Goal: Task Accomplishment & Management: Manage account settings

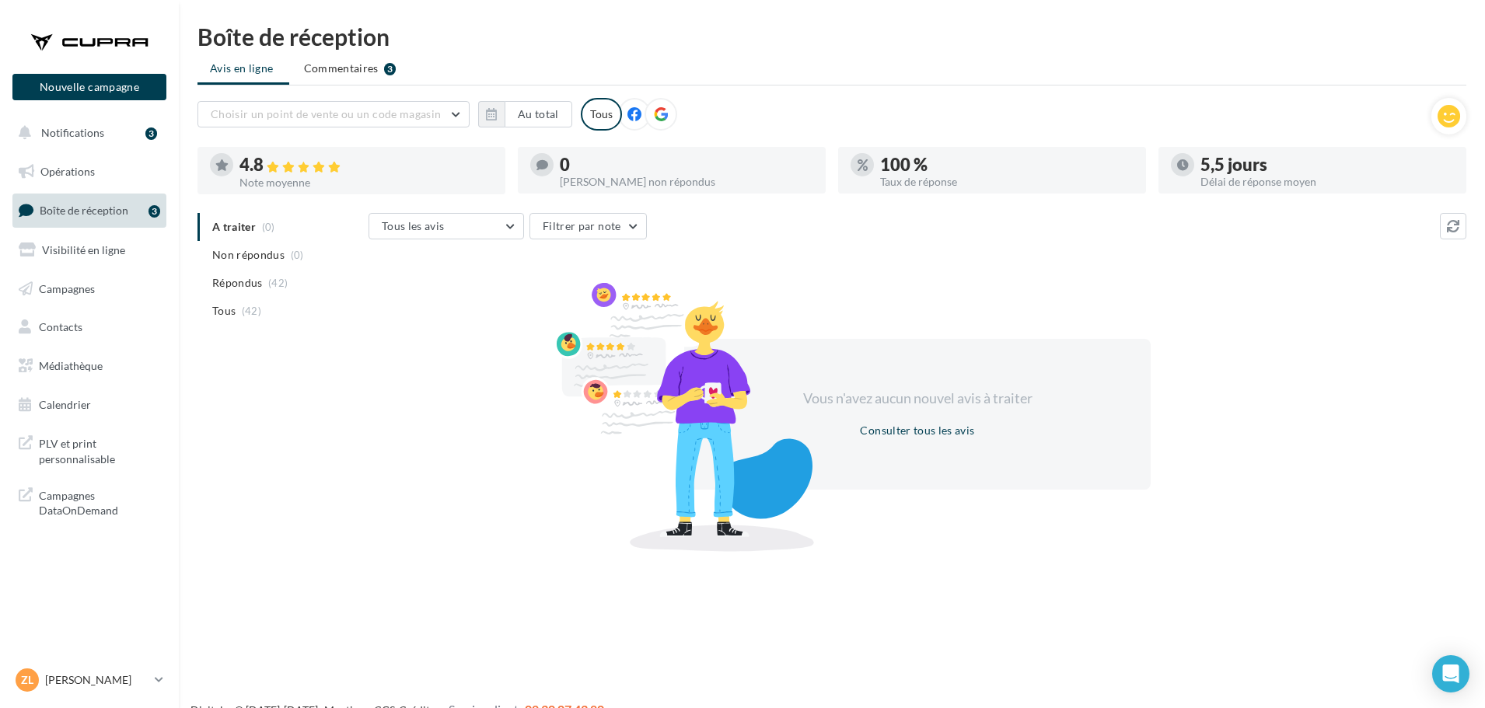
click at [82, 211] on span "Boîte de réception" at bounding box center [84, 210] width 89 height 13
click at [80, 679] on p "[PERSON_NAME]" at bounding box center [96, 680] width 103 height 16
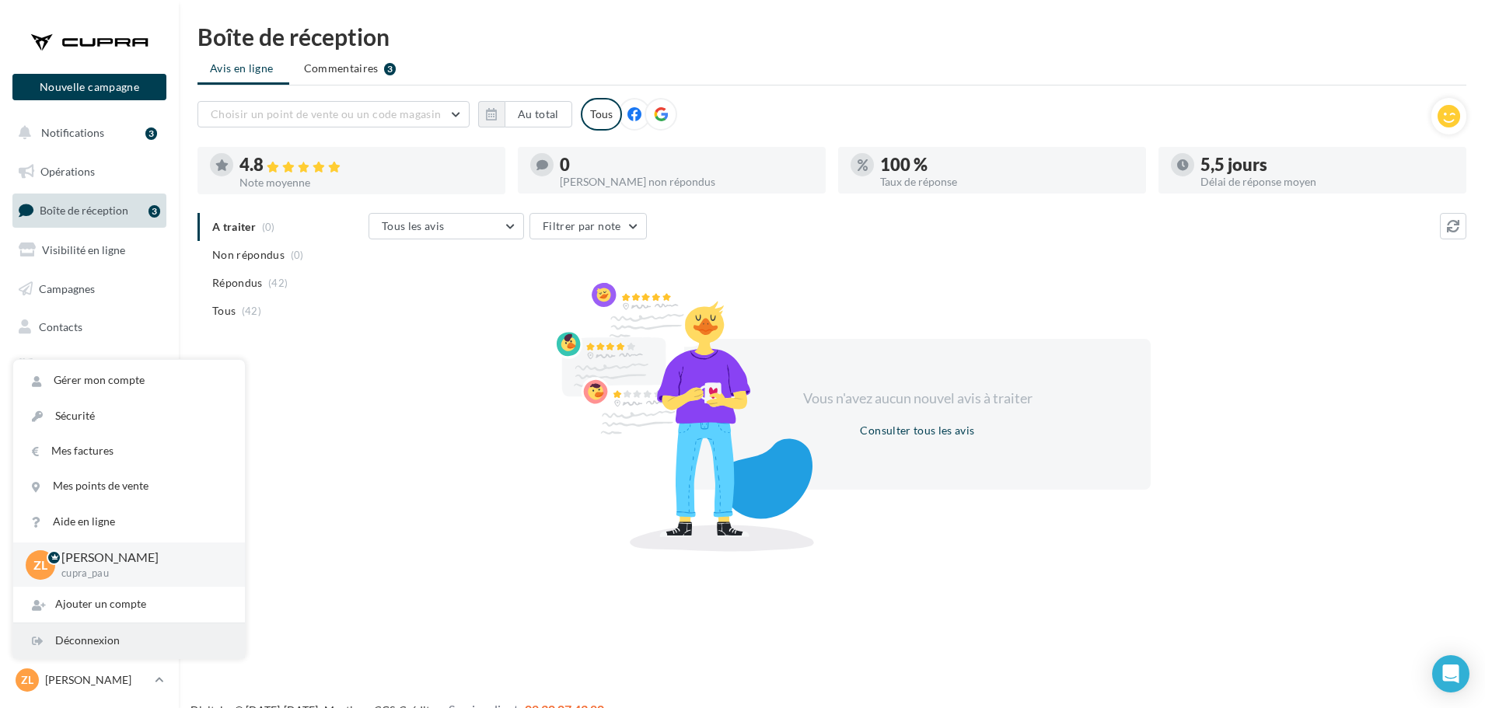
click at [112, 639] on div "Déconnexion" at bounding box center [129, 640] width 232 height 35
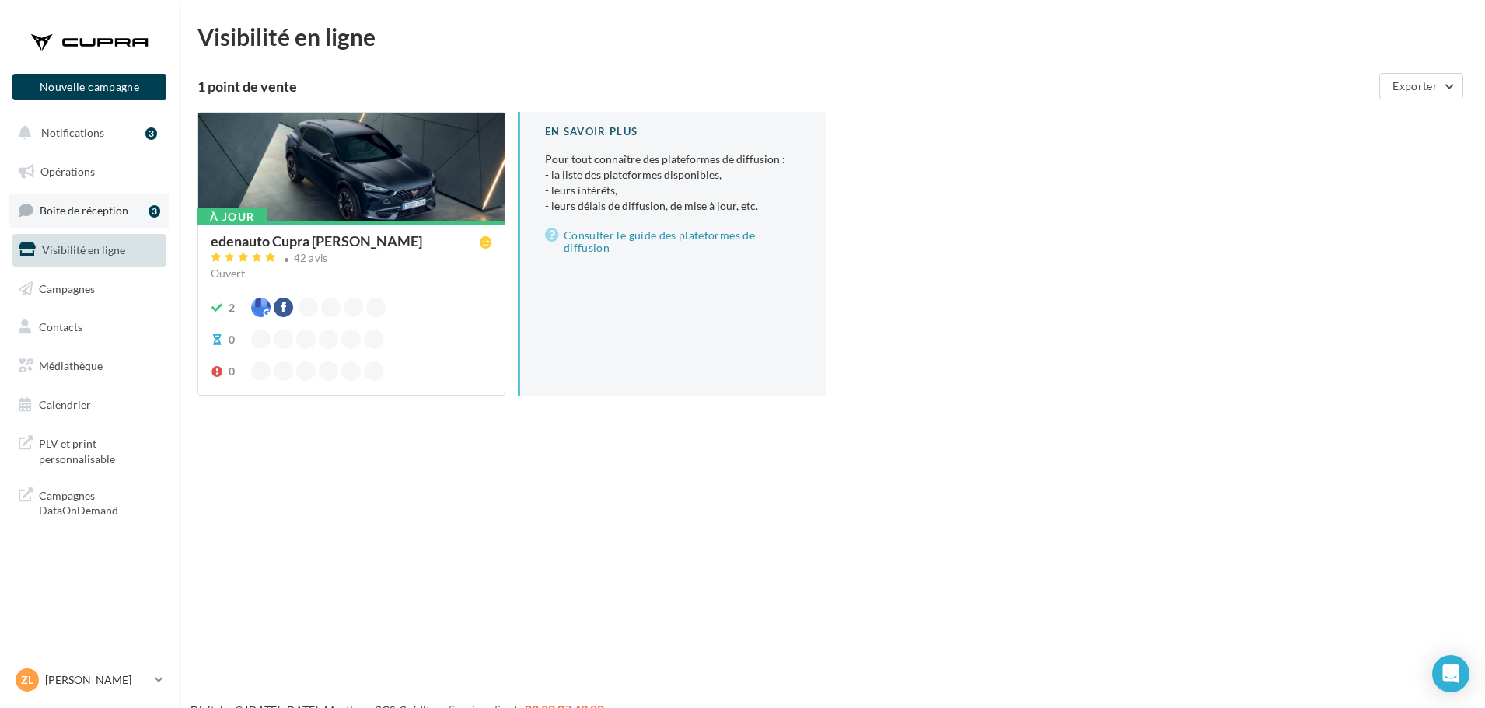
click at [94, 208] on span "Boîte de réception" at bounding box center [84, 210] width 89 height 13
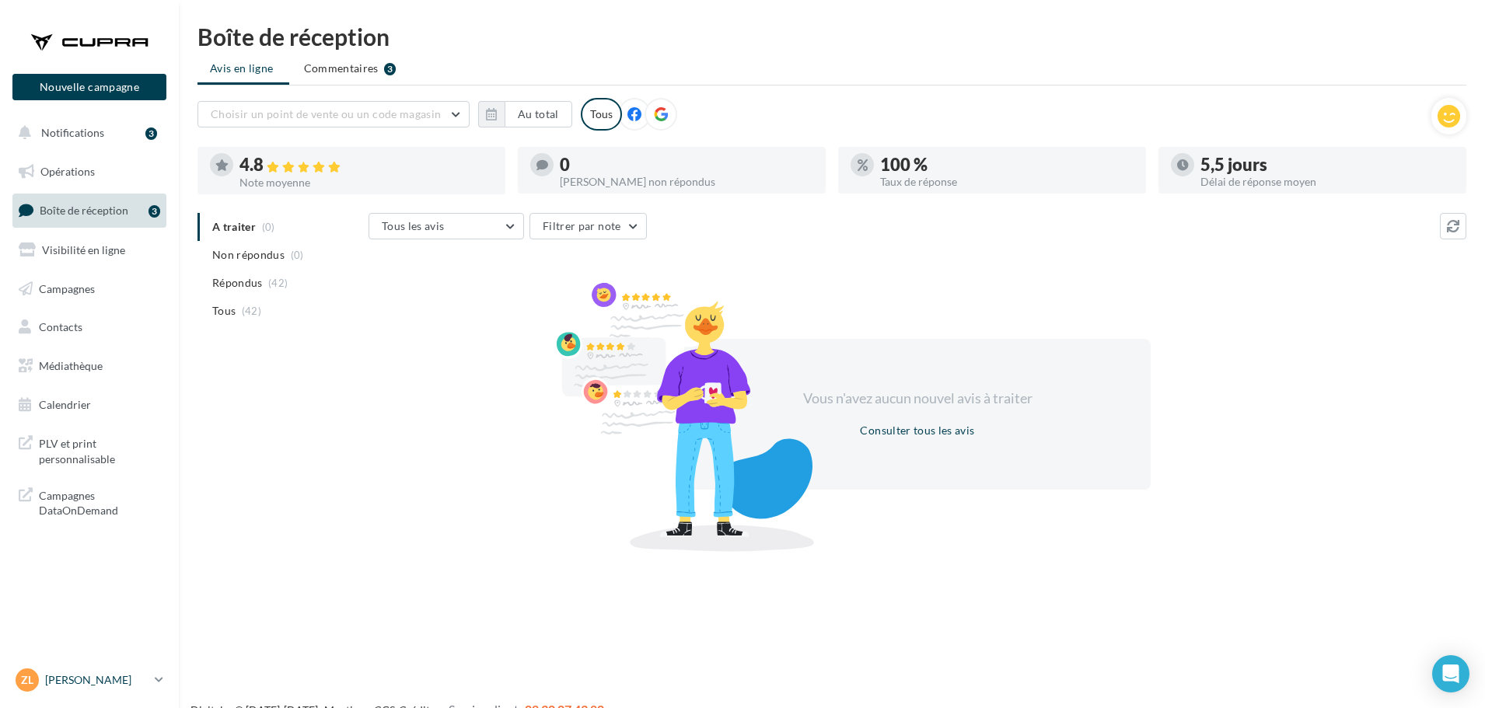
click at [85, 679] on p "[PERSON_NAME]" at bounding box center [96, 680] width 103 height 16
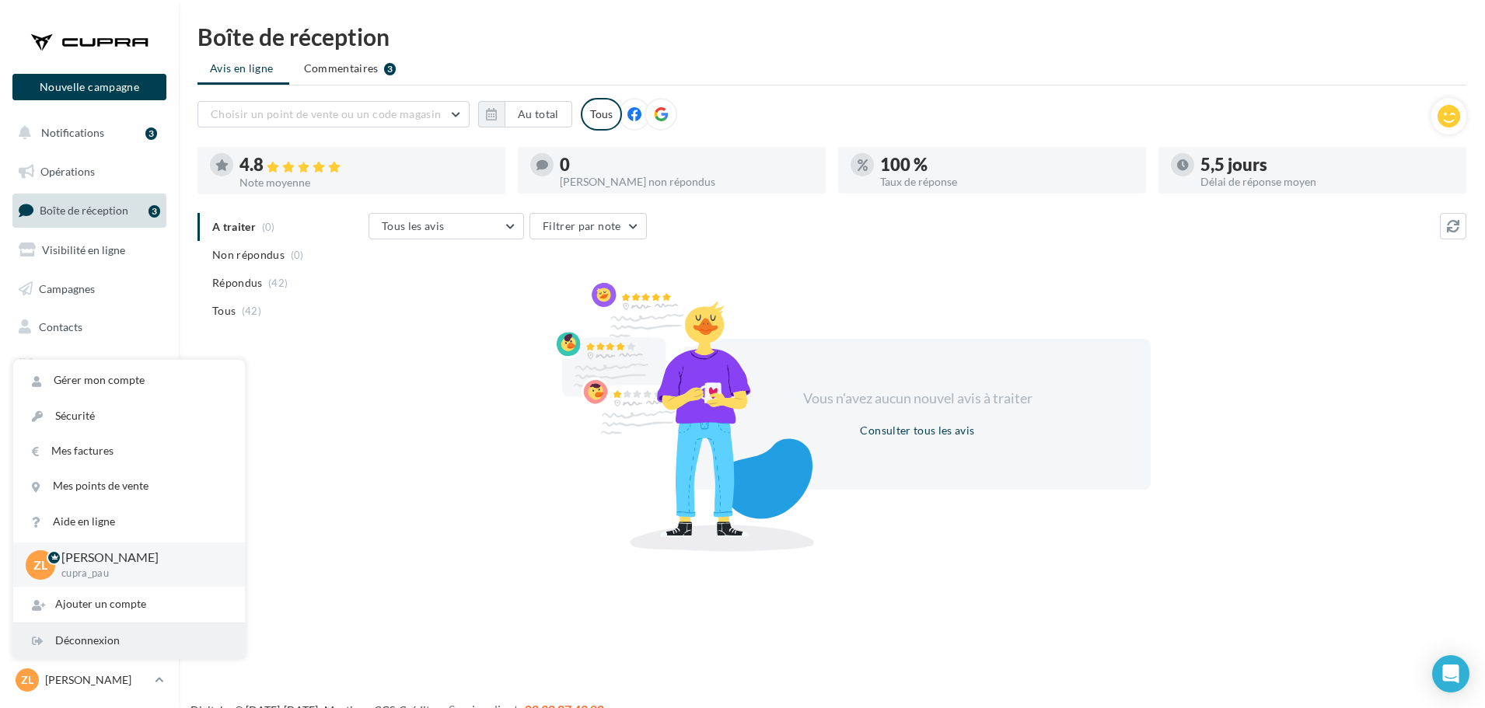
click at [97, 640] on div "Déconnexion" at bounding box center [129, 640] width 232 height 35
